Goal: Task Accomplishment & Management: Manage account settings

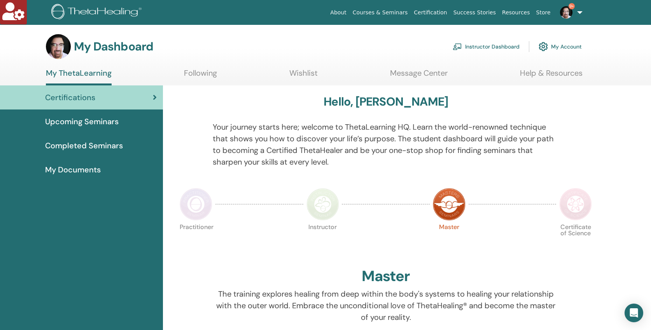
click at [487, 44] on link "Instructor Dashboard" at bounding box center [486, 46] width 67 height 17
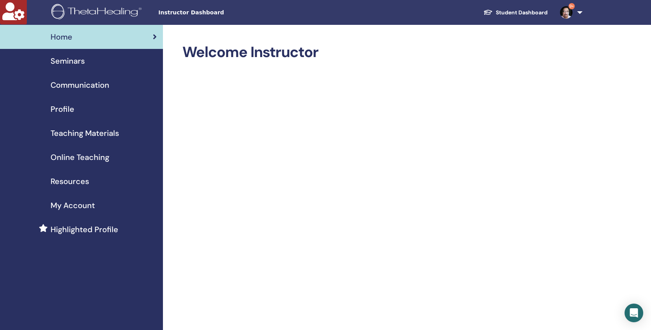
click at [66, 59] on span "Seminars" at bounding box center [68, 61] width 34 height 12
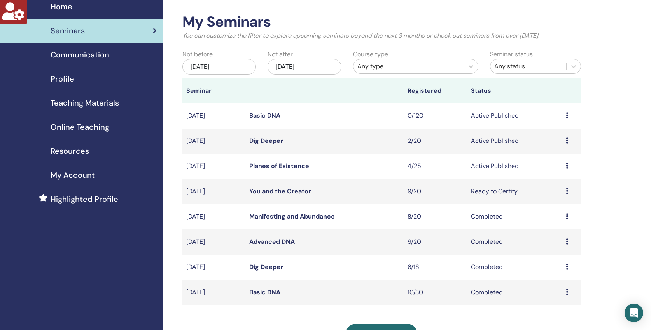
scroll to position [31, 0]
click at [263, 168] on link "Planes of Existence" at bounding box center [279, 166] width 60 height 8
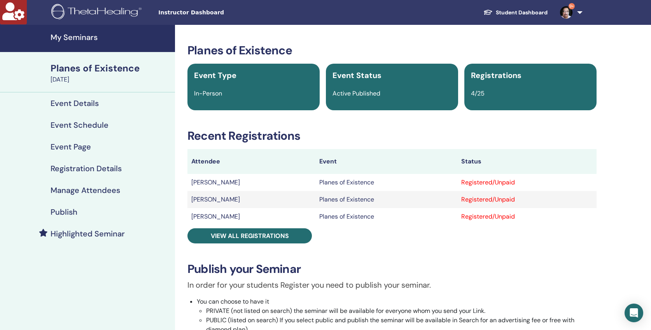
click at [74, 103] on h4 "Event Details" at bounding box center [75, 103] width 48 height 9
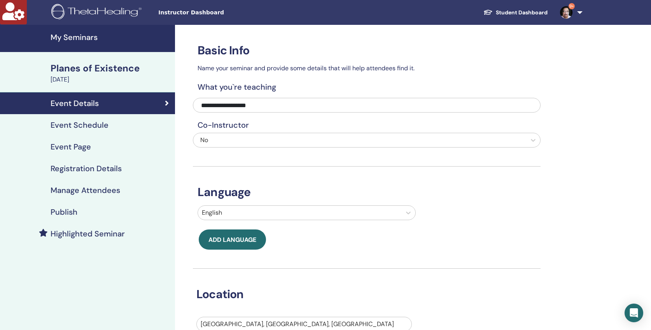
click at [81, 126] on h4 "Event Schedule" at bounding box center [80, 125] width 58 height 9
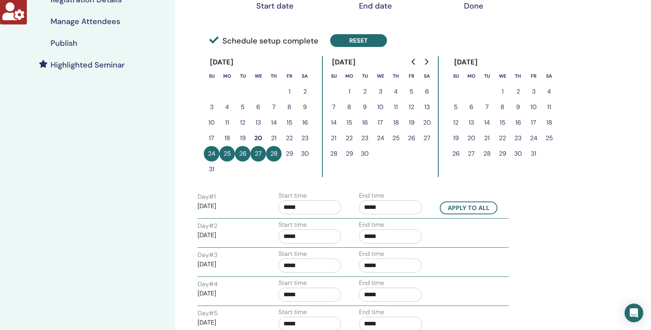
scroll to position [162, 0]
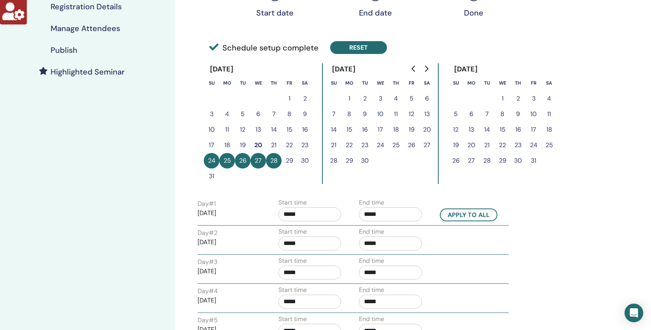
click at [356, 45] on button "Reset" at bounding box center [358, 47] width 57 height 13
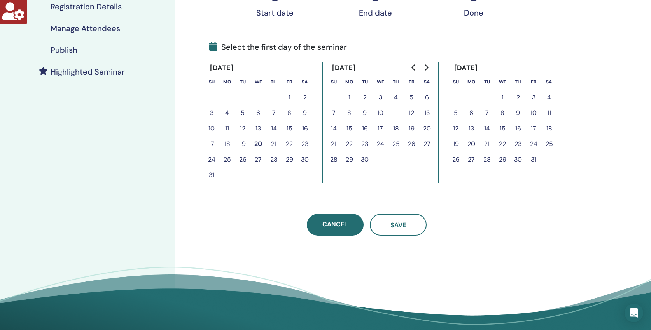
click at [425, 67] on icon "Go to next month" at bounding box center [426, 68] width 6 height 6
click at [457, 112] on button "2" at bounding box center [456, 113] width 16 height 16
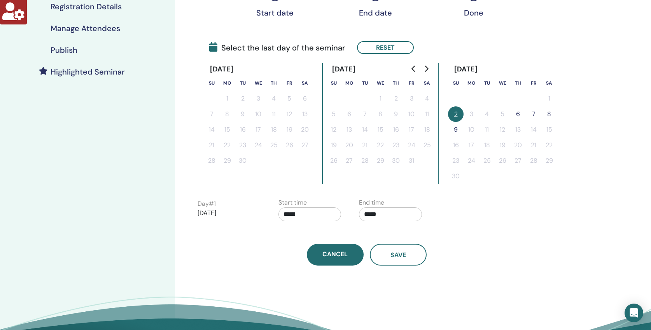
click at [519, 116] on button "6" at bounding box center [518, 115] width 16 height 16
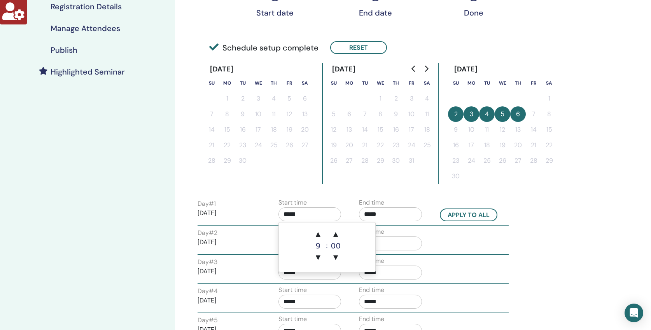
click at [304, 215] on input "*****" at bounding box center [309, 215] width 63 height 14
click at [316, 232] on span "▲" at bounding box center [318, 235] width 16 height 16
type input "*****"
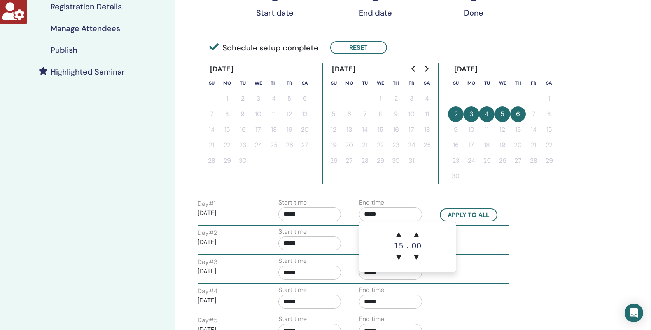
click at [383, 214] on input "*****" at bounding box center [390, 215] width 63 height 14
click at [397, 232] on span "▲" at bounding box center [399, 235] width 16 height 16
click at [414, 235] on span "▲" at bounding box center [417, 235] width 16 height 16
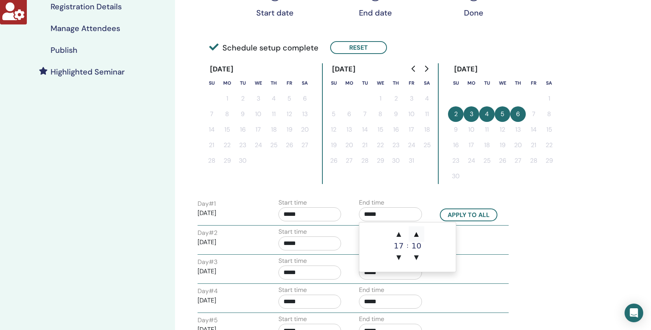
click at [414, 235] on span "▲" at bounding box center [417, 235] width 16 height 16
type input "*****"
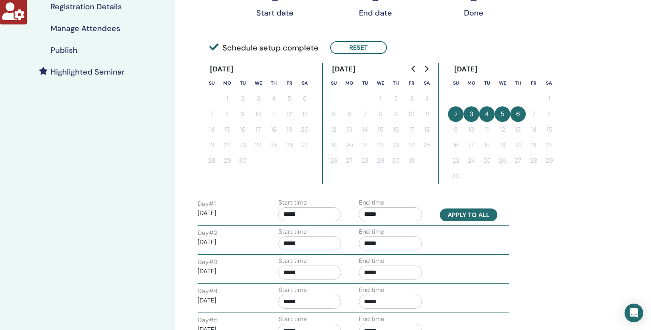
click at [467, 214] on button "Apply to all" at bounding box center [469, 215] width 58 height 13
type input "*****"
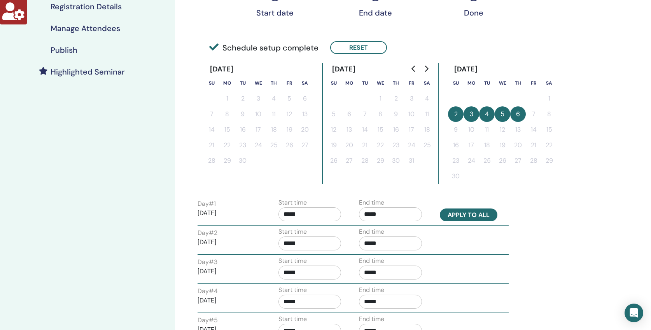
type input "*****"
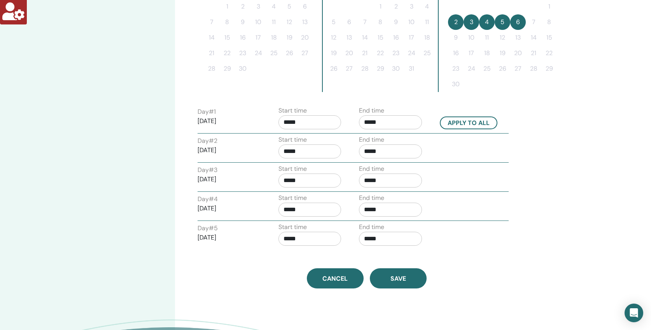
scroll to position [267, 0]
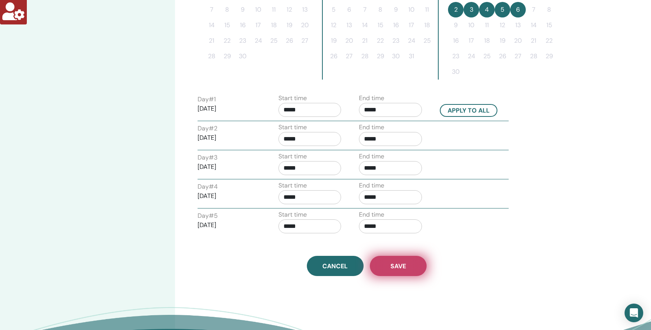
click at [404, 264] on span "Save" at bounding box center [398, 266] width 16 height 8
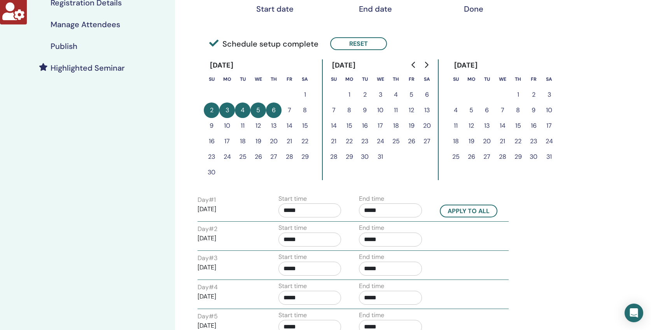
scroll to position [152, 0]
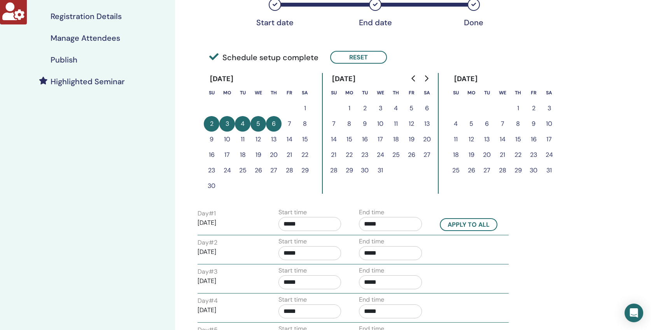
click at [97, 18] on h4 "Registration Details" at bounding box center [86, 16] width 71 height 9
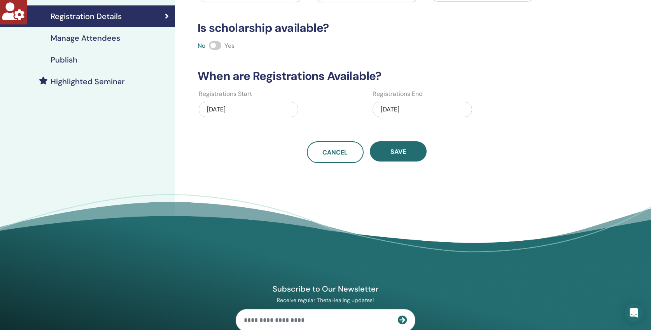
click at [423, 109] on div "08/28/2025" at bounding box center [422, 110] width 100 height 16
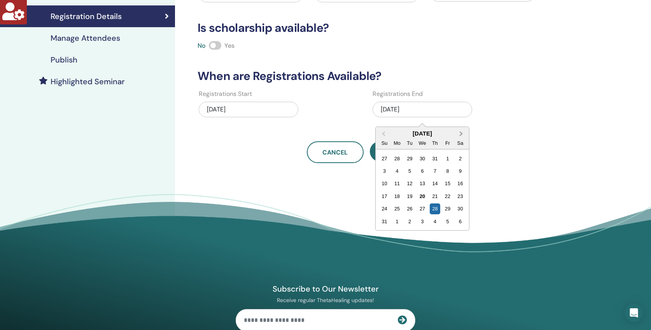
click at [461, 131] on button "Next Month" at bounding box center [462, 134] width 12 height 12
click at [445, 170] on div "7" at bounding box center [447, 171] width 10 height 10
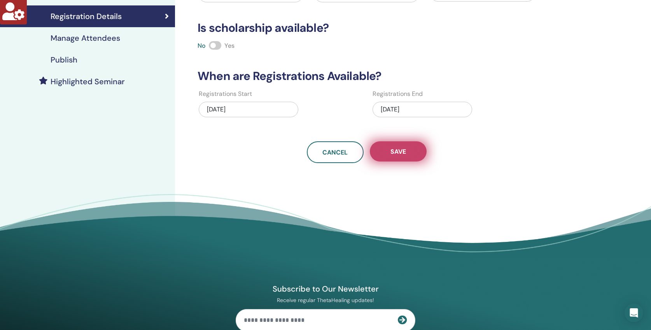
click at [403, 156] on span "Save" at bounding box center [398, 152] width 16 height 8
click at [402, 150] on span "Save" at bounding box center [398, 152] width 16 height 8
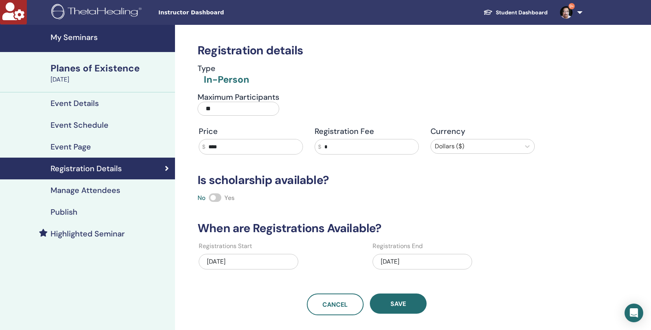
click at [75, 99] on h4 "Event Details" at bounding box center [75, 103] width 48 height 9
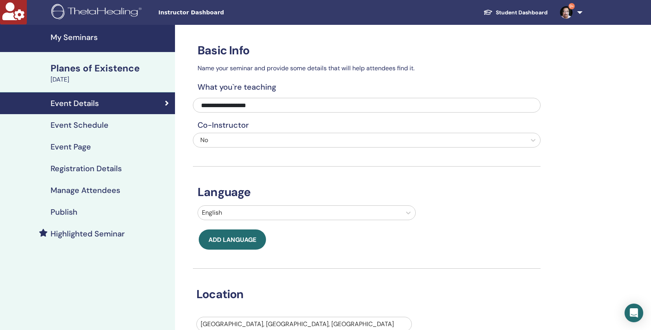
click at [68, 129] on h4 "Event Schedule" at bounding box center [80, 125] width 58 height 9
